Goal: Task Accomplishment & Management: Complete application form

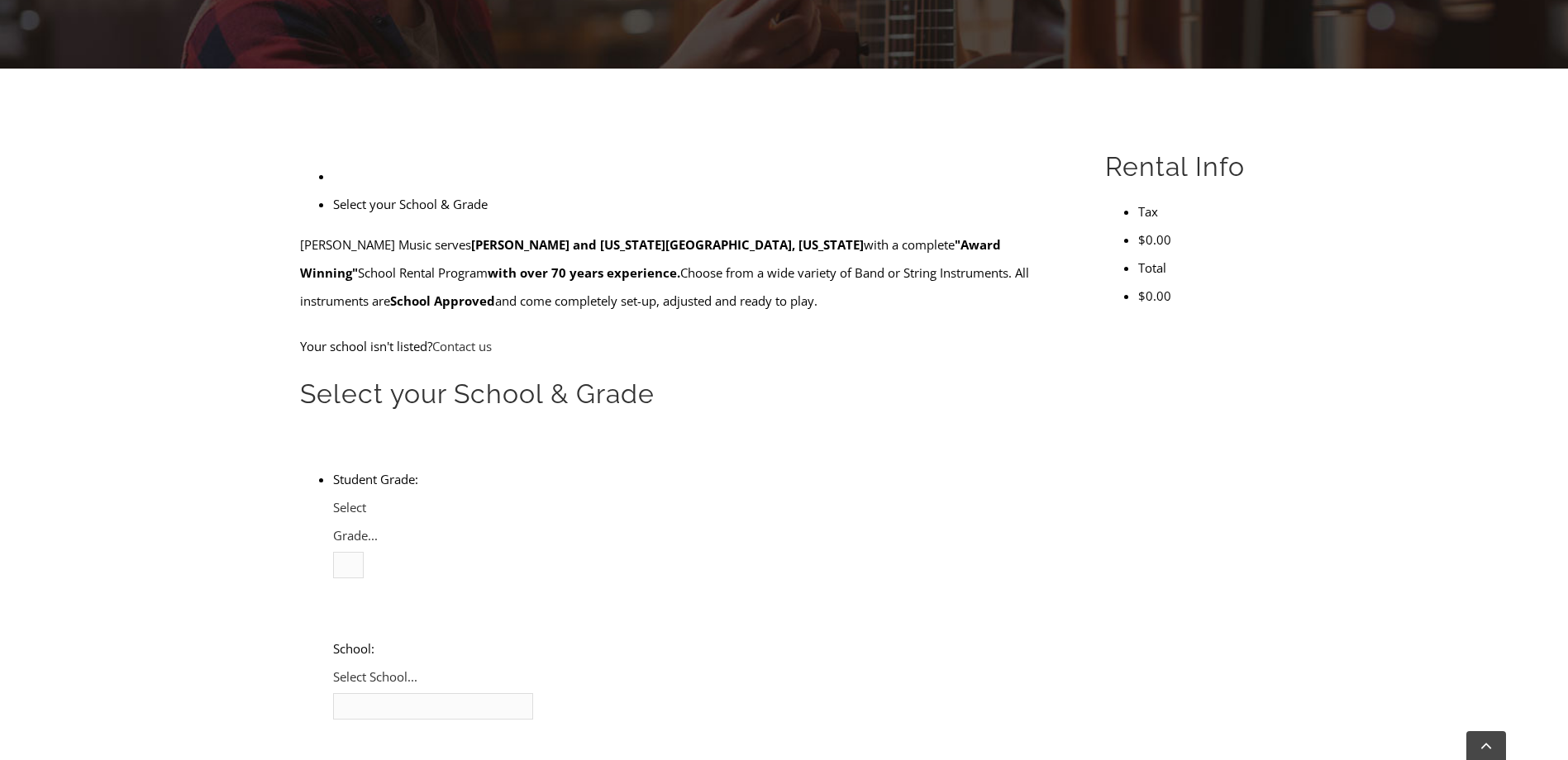
scroll to position [413, 0]
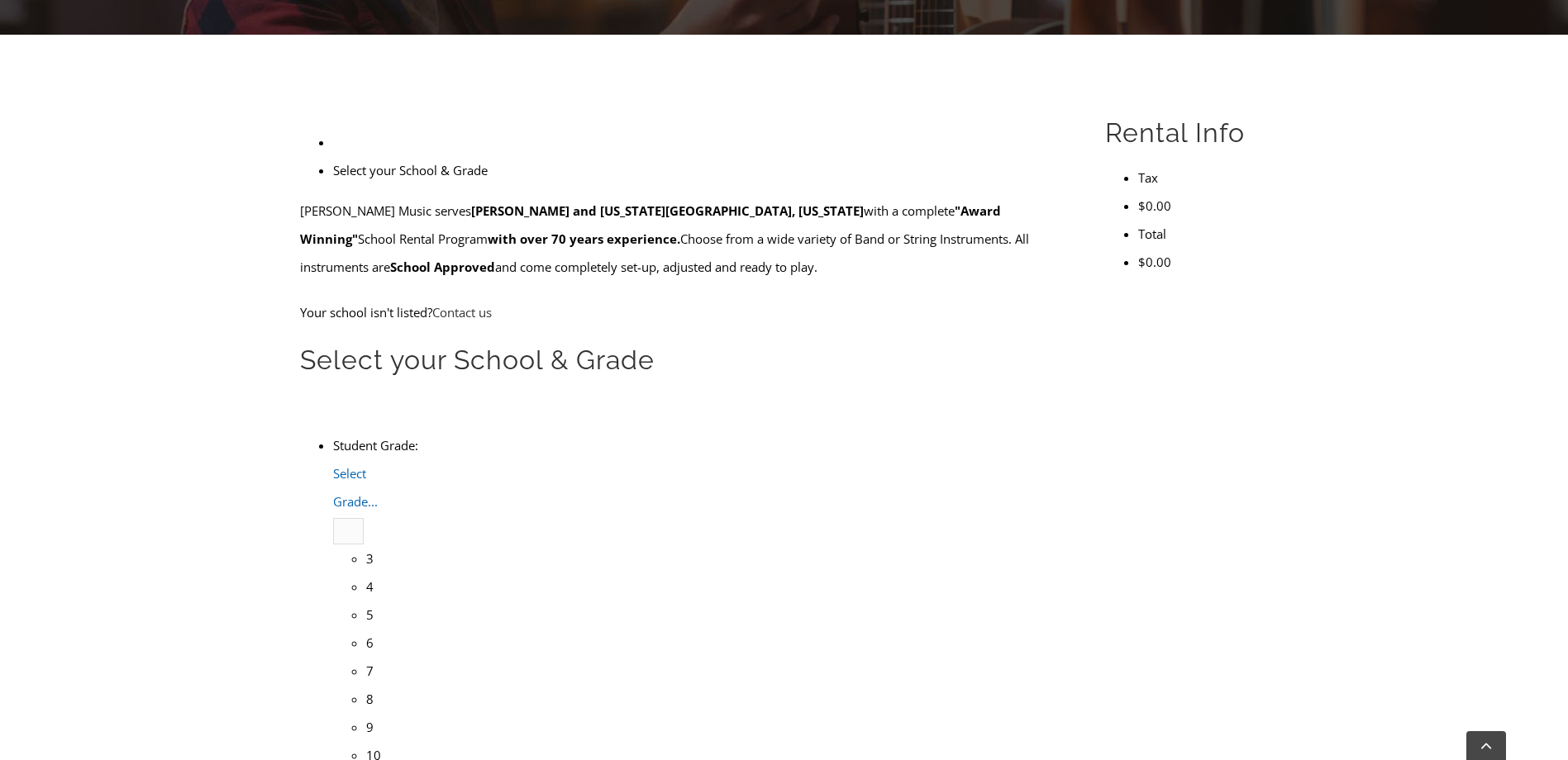
click at [377, 465] on span "Select Grade..." at bounding box center [355, 487] width 44 height 44
click at [366, 572] on li "4" at bounding box center [366, 586] width 0 height 28
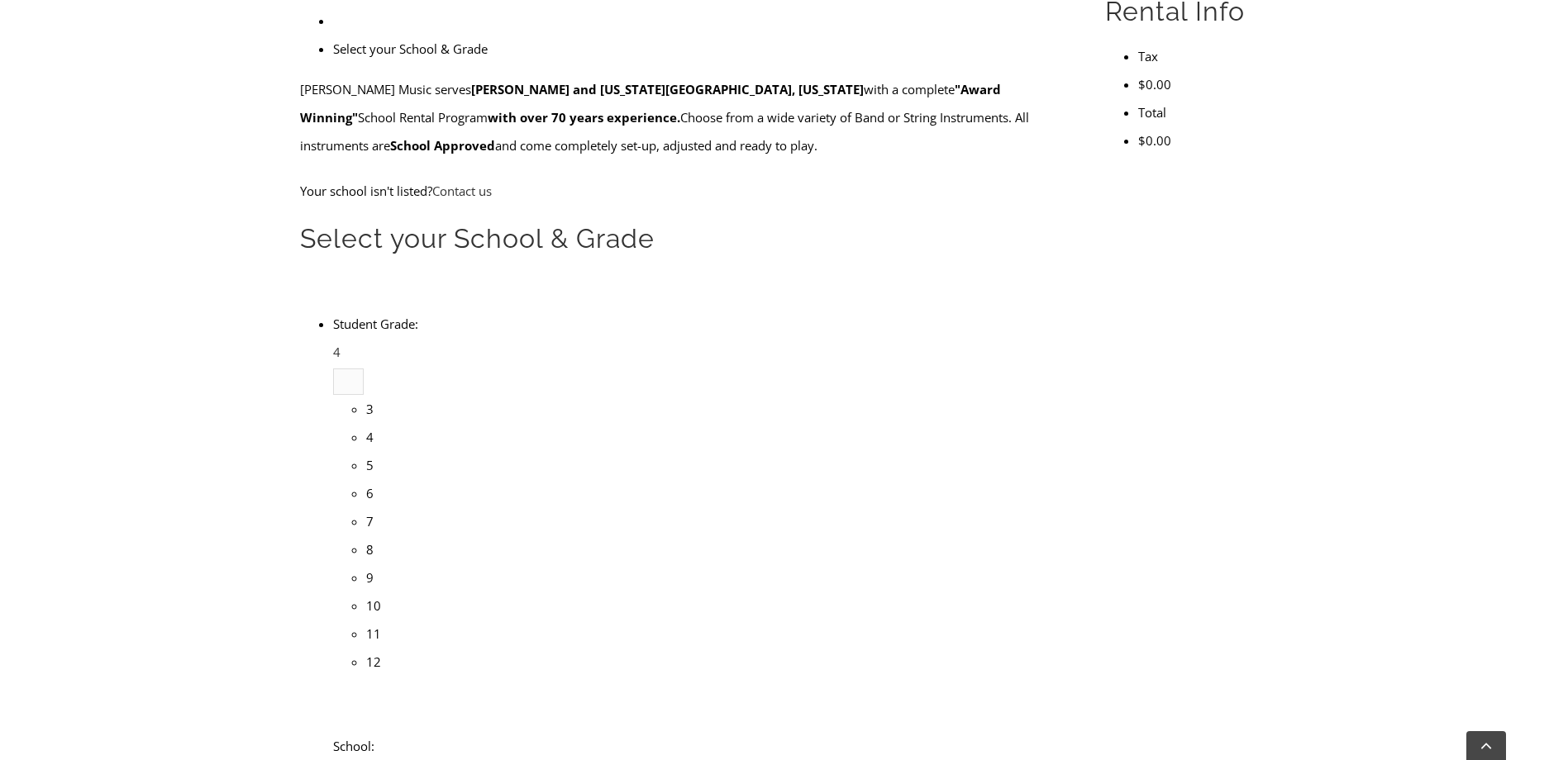
scroll to position [496, 0]
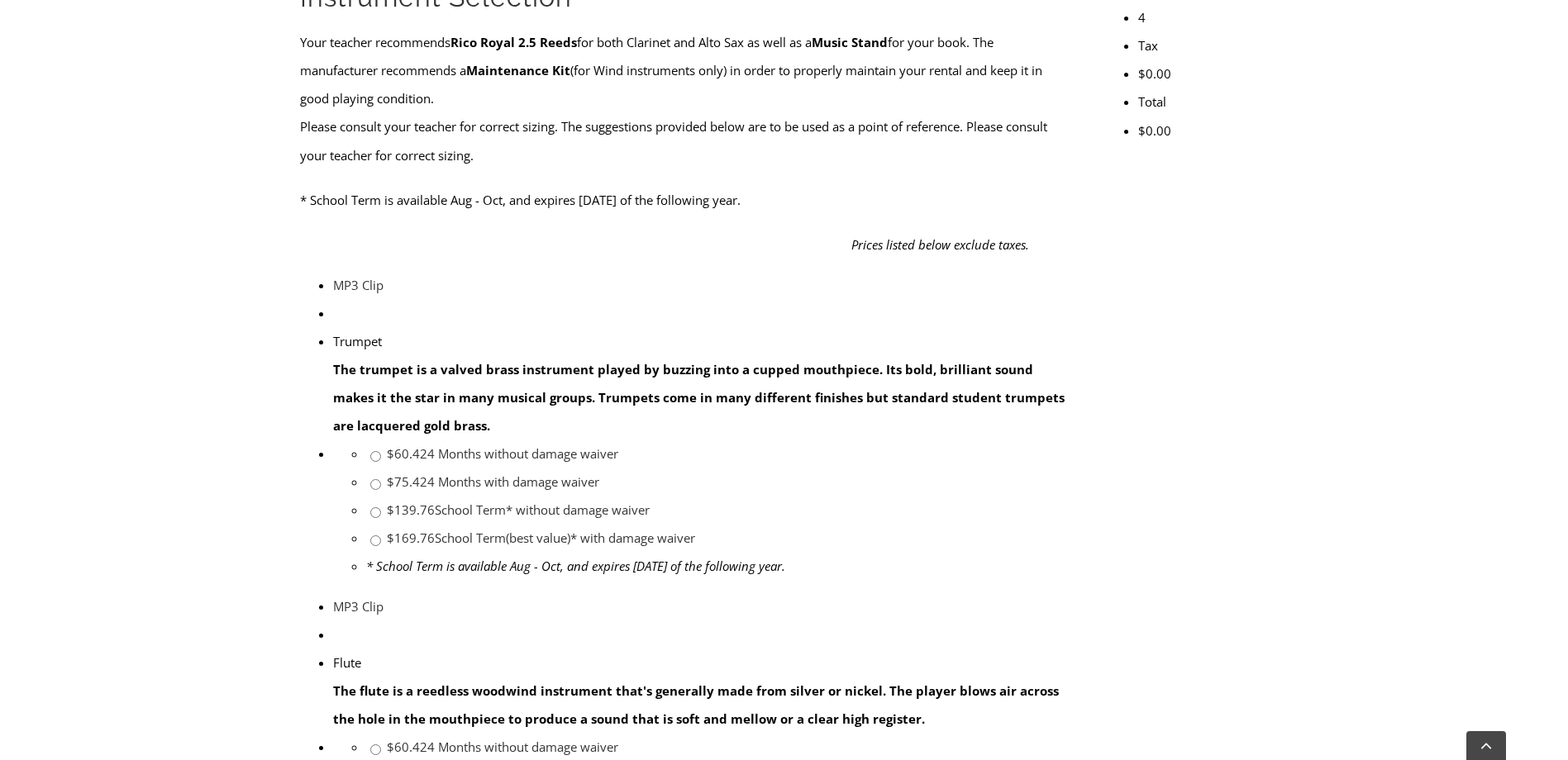
scroll to position [496, 0]
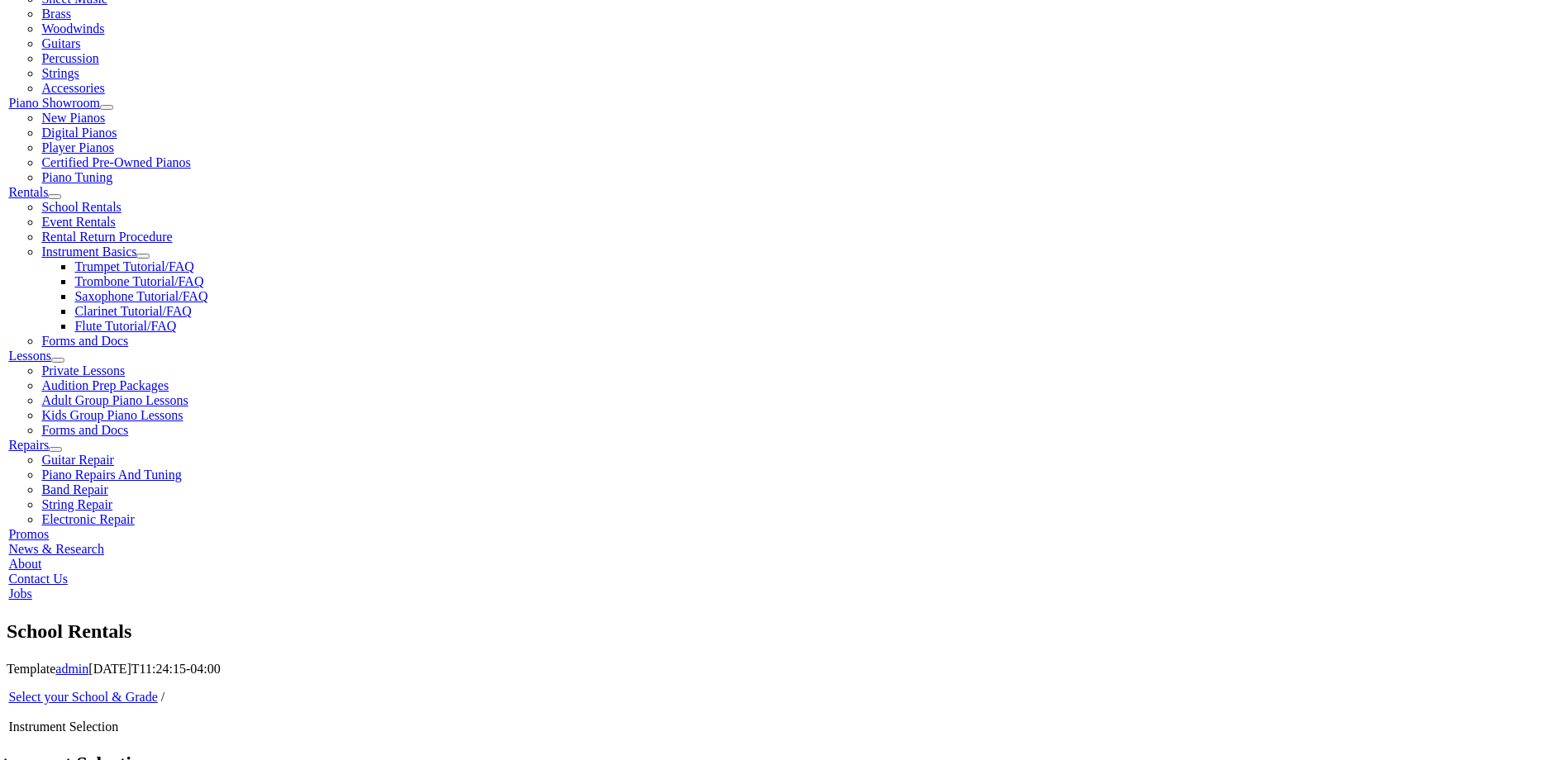
scroll to position [496, 0]
